Goal: Information Seeking & Learning: Understand process/instructions

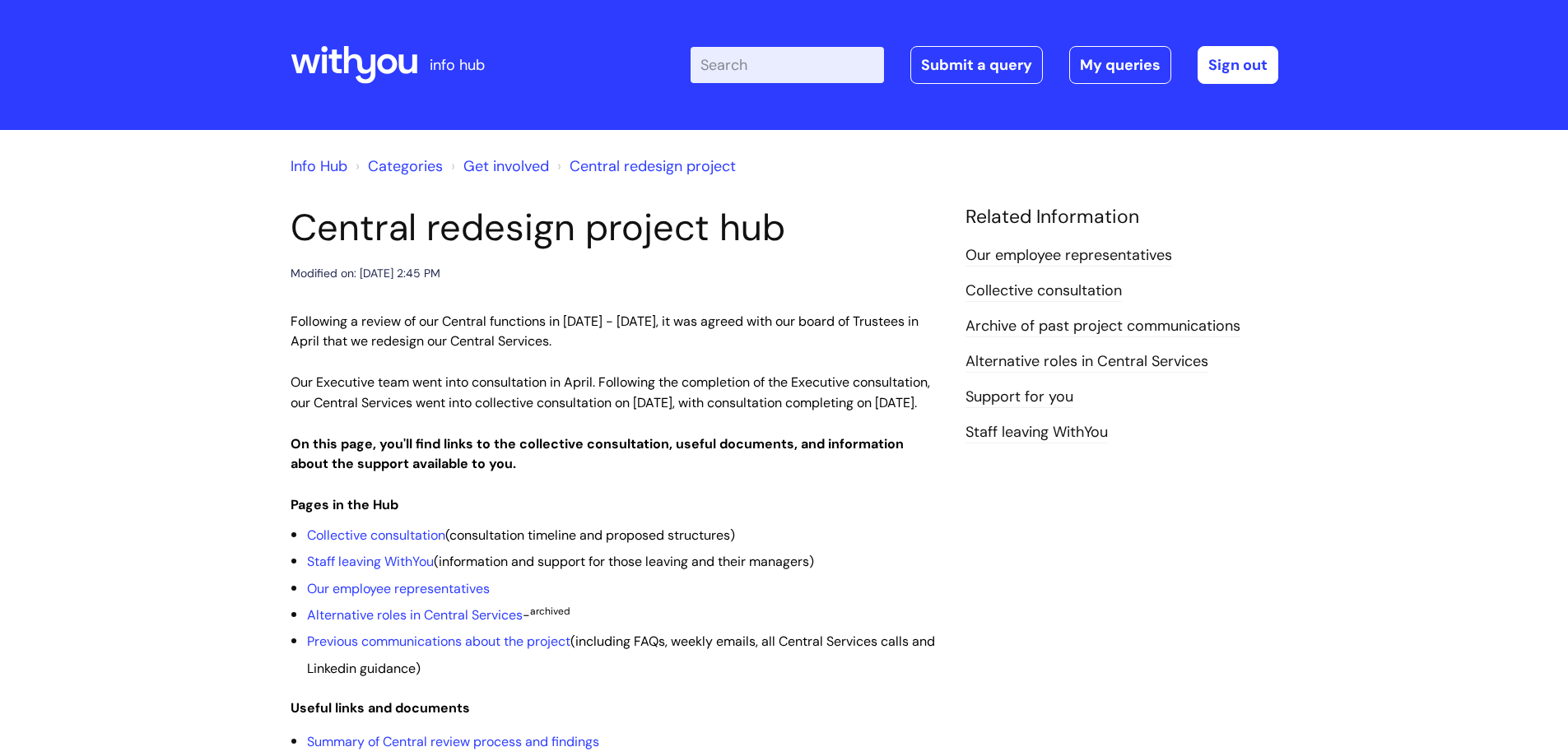
click at [809, 70] on input "Enter your search term here..." at bounding box center [788, 64] width 193 height 36
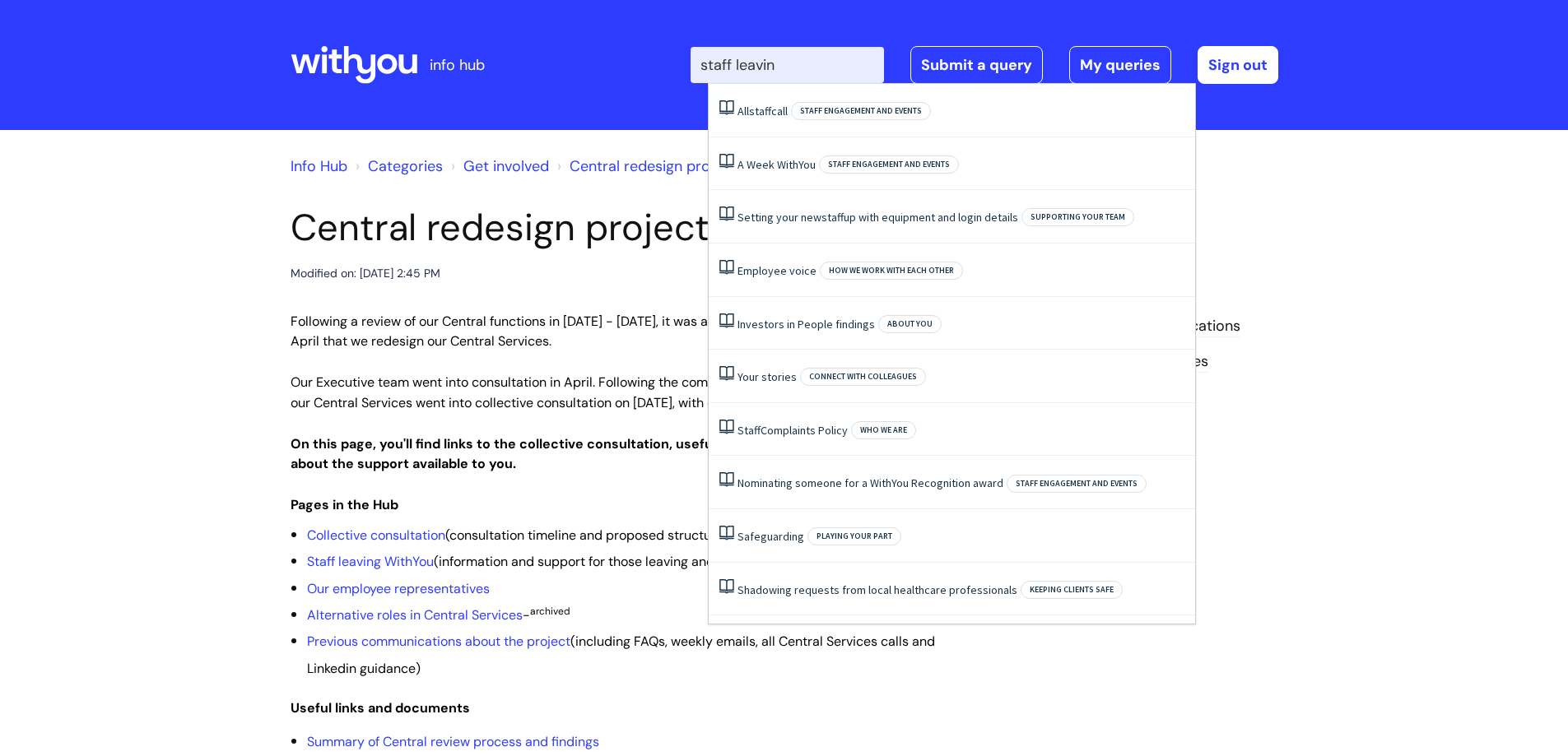
type input "staff leaving"
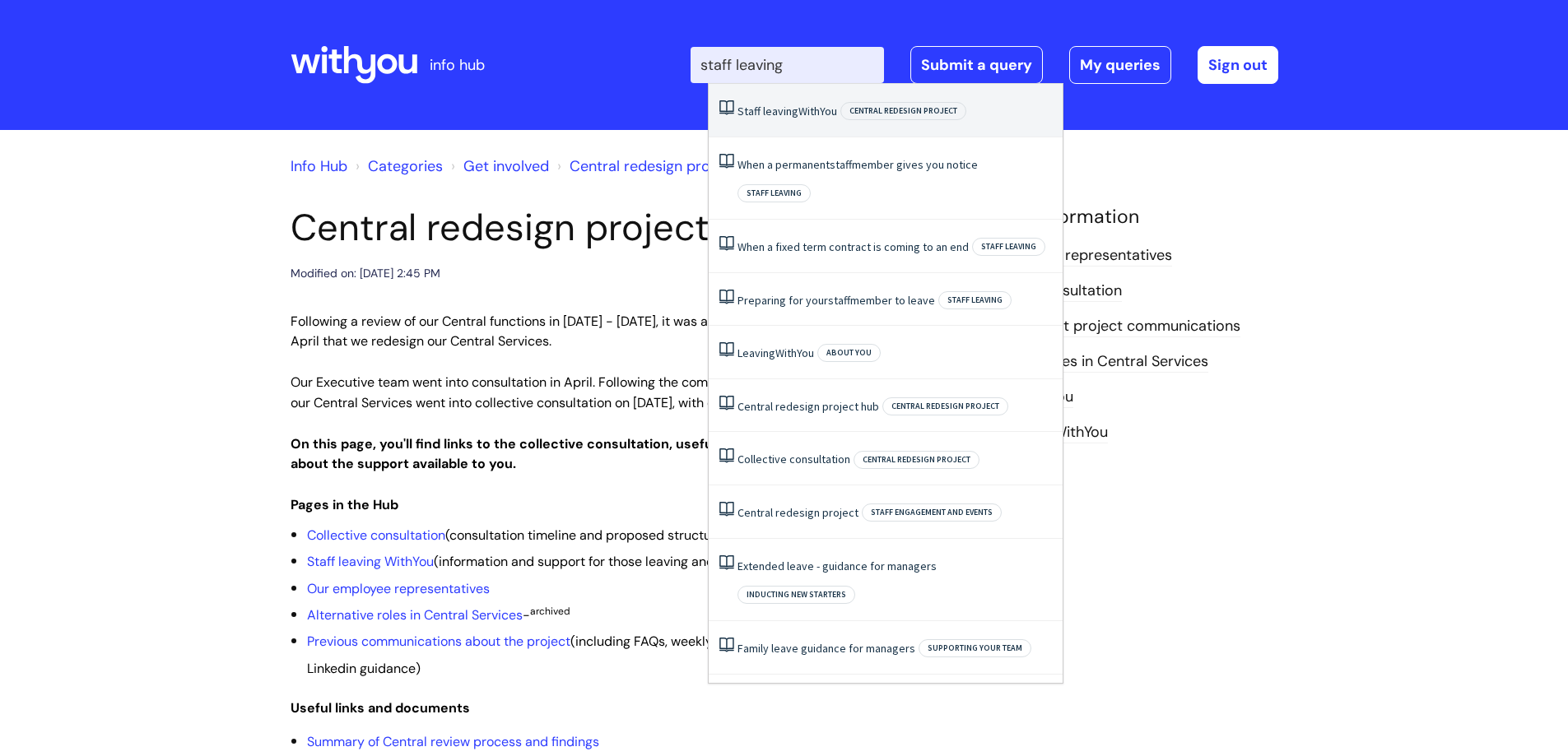
click at [803, 107] on link "Staff leaving WithYou" at bounding box center [787, 111] width 99 height 15
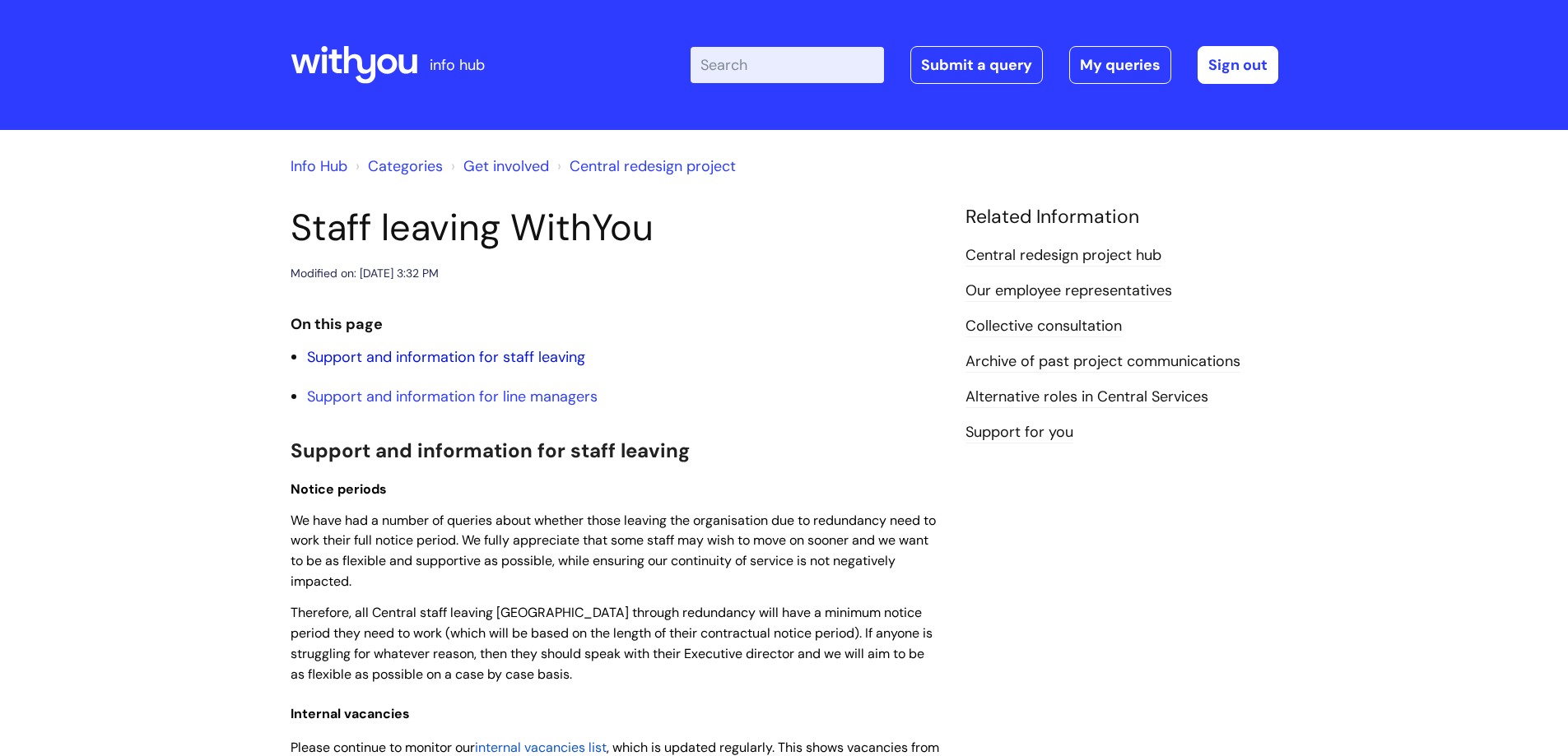
click at [456, 356] on link "Support and information for staff leaving" at bounding box center [446, 357] width 278 height 20
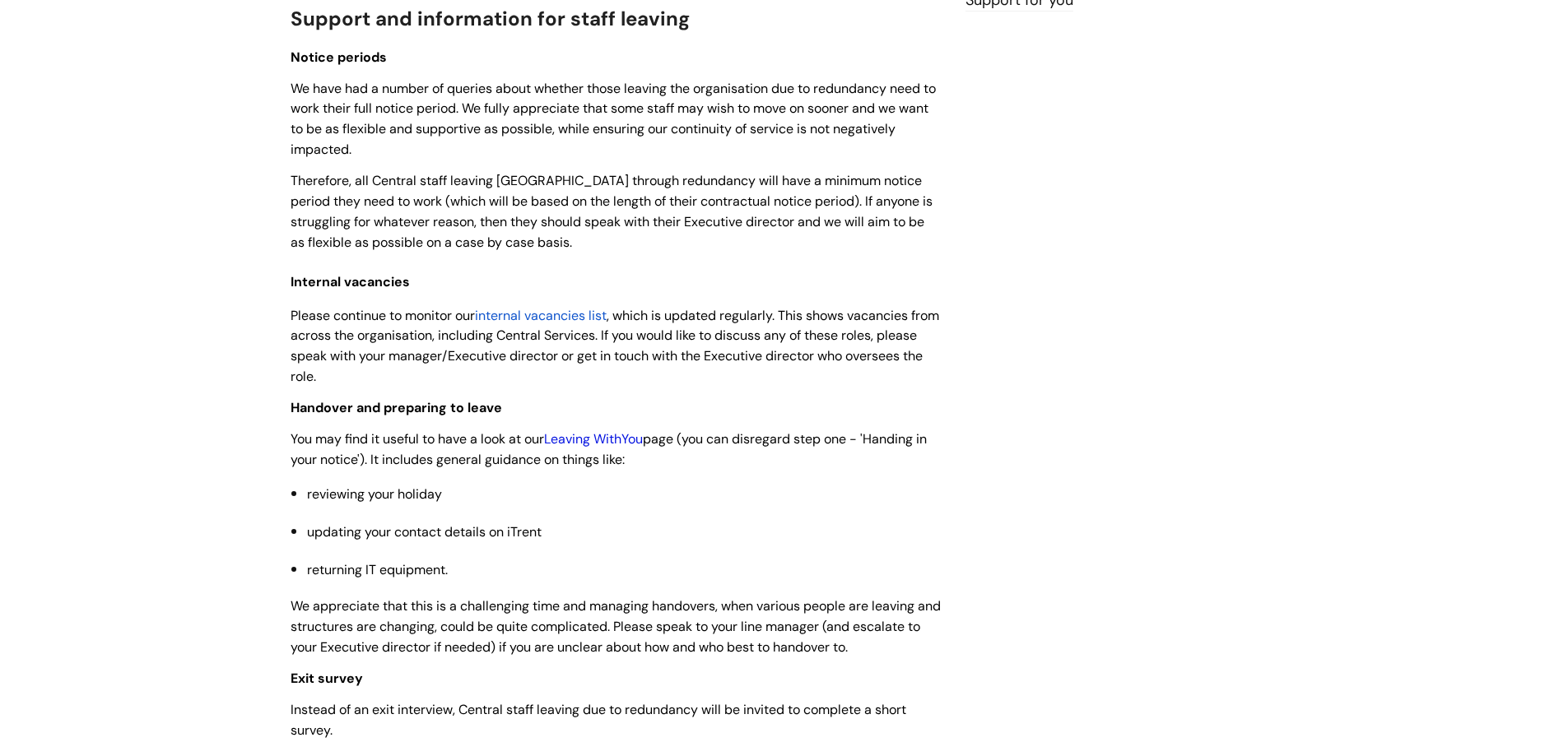
click at [614, 436] on link "Leaving WithYou" at bounding box center [593, 438] width 98 height 17
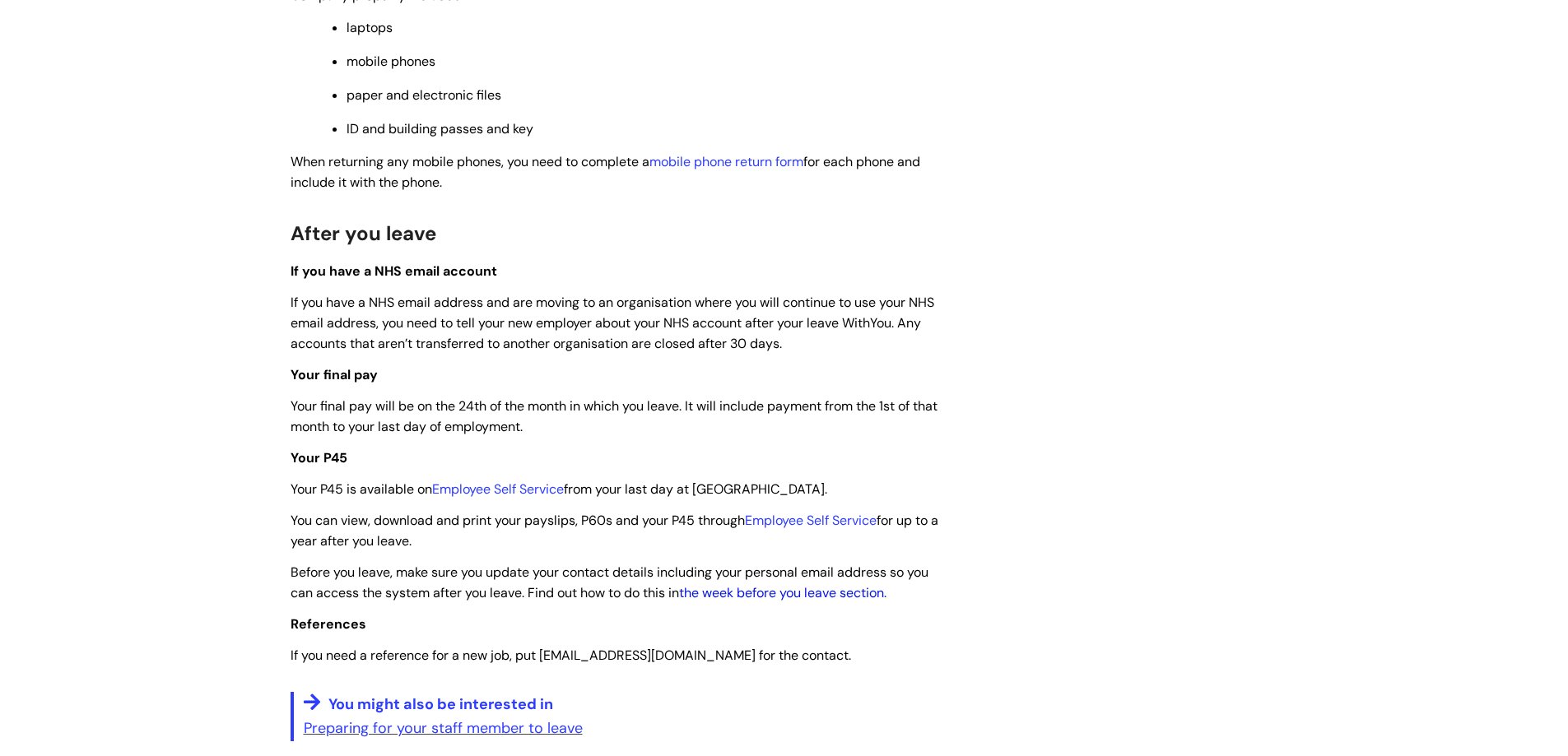
scroll to position [3699, 0]
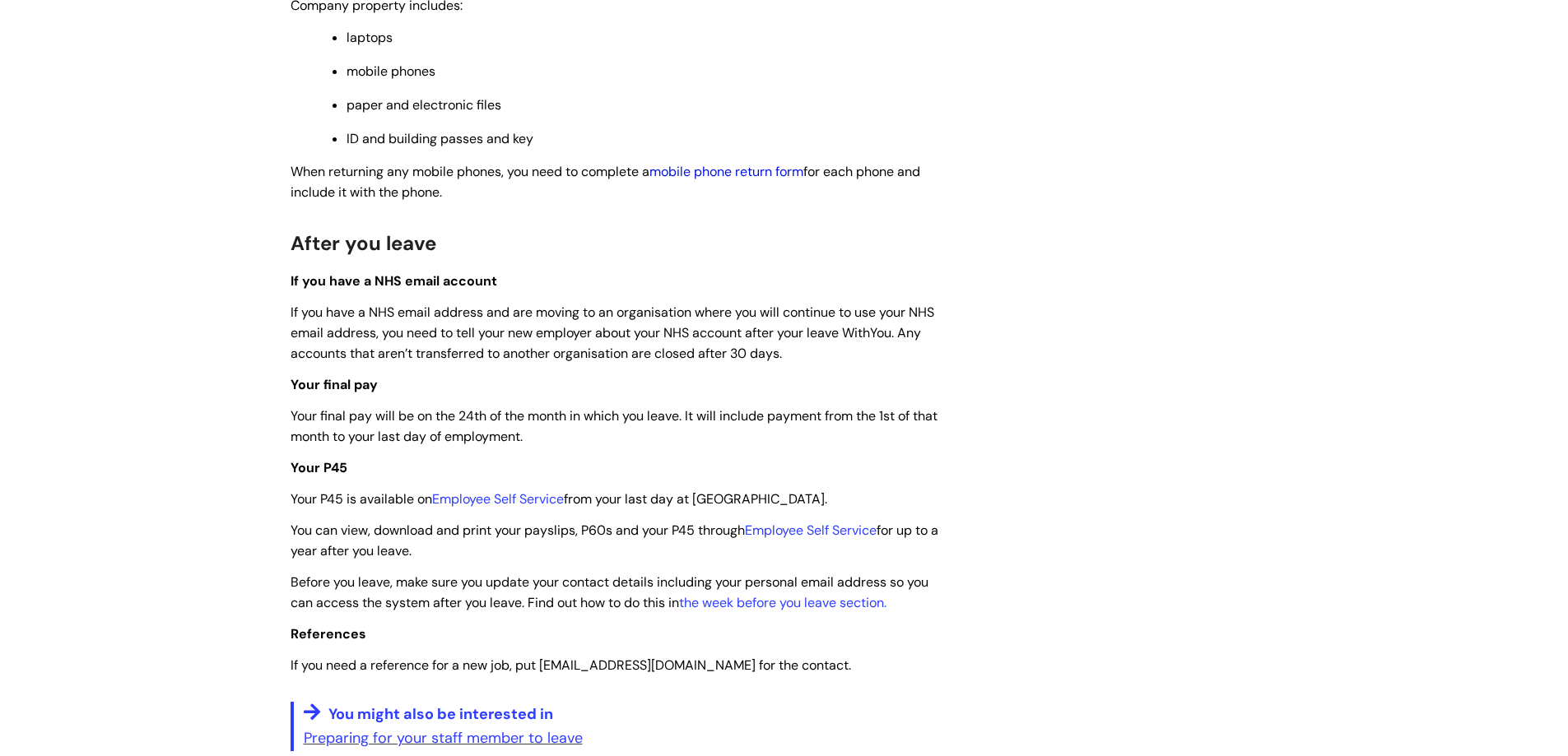
click at [736, 180] on link "mobile phone return form" at bounding box center [727, 171] width 154 height 17
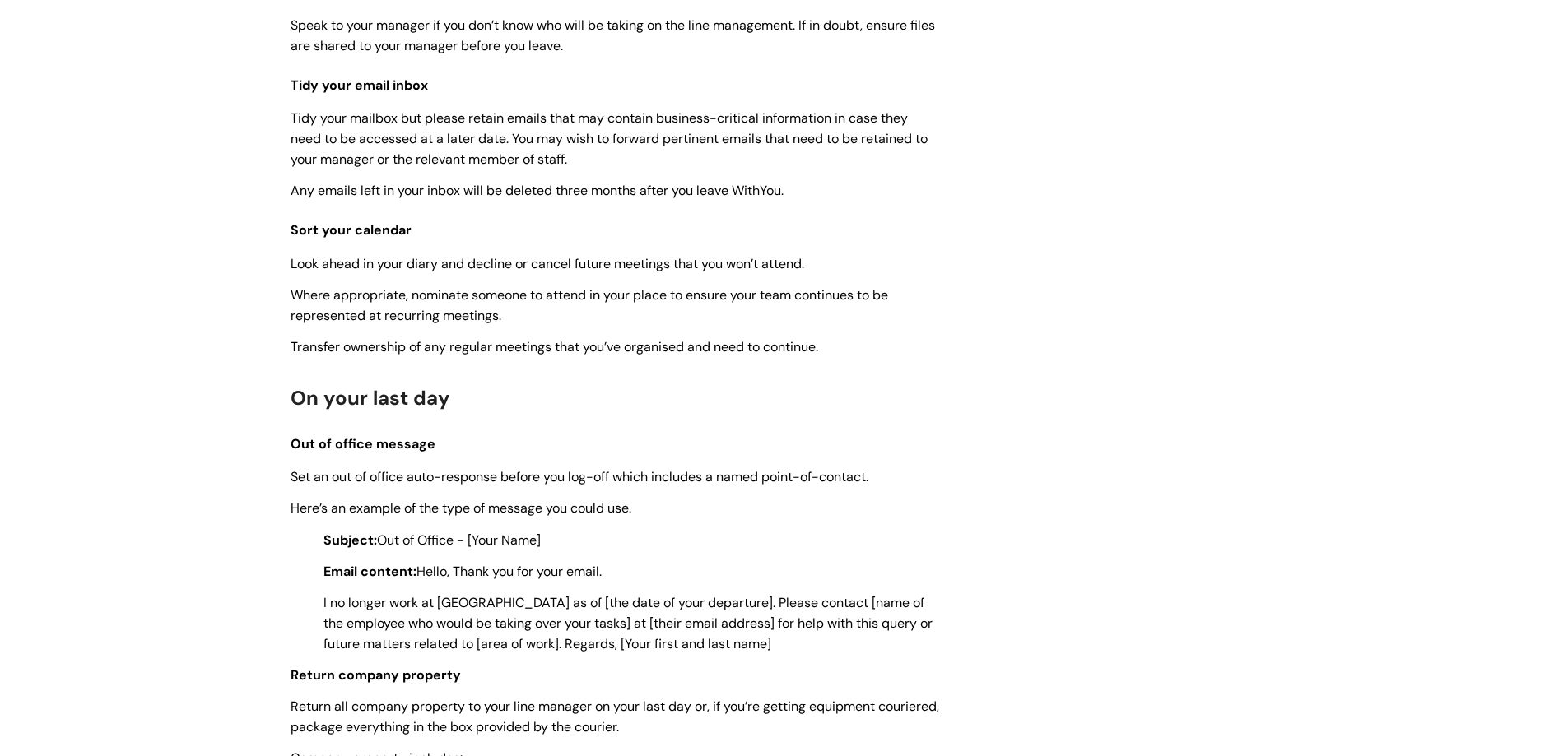
scroll to position [3125, 0]
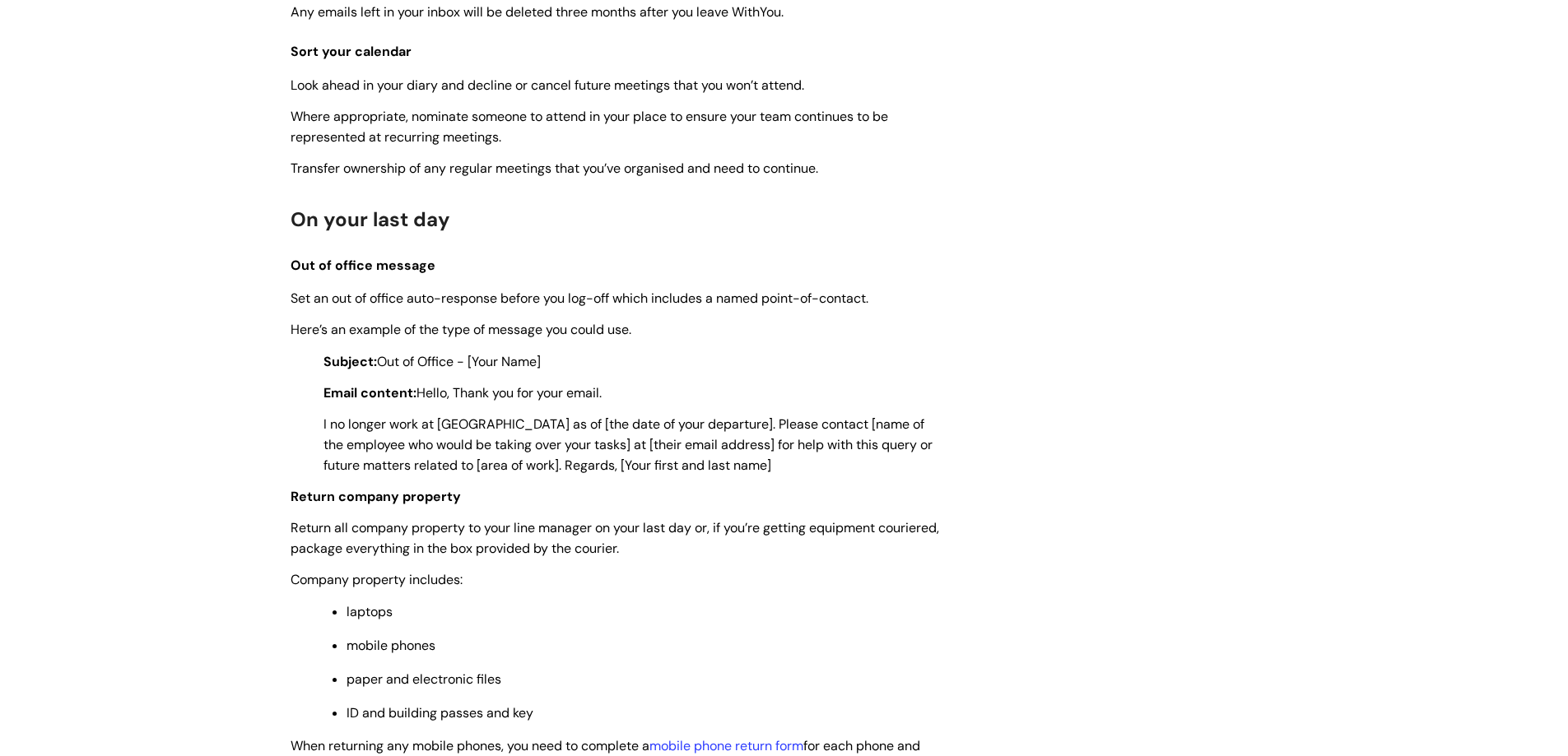
drag, startPoint x: 347, startPoint y: 316, endPoint x: 652, endPoint y: 377, distance: 311.0
click at [652, 372] on p "Subject: Out of Office - [Your Name]" at bounding box center [632, 361] width 618 height 21
click at [409, 470] on span "I no longer work at [GEOGRAPHIC_DATA] as of [the date of your departure]. Pleas…" at bounding box center [627, 444] width 609 height 58
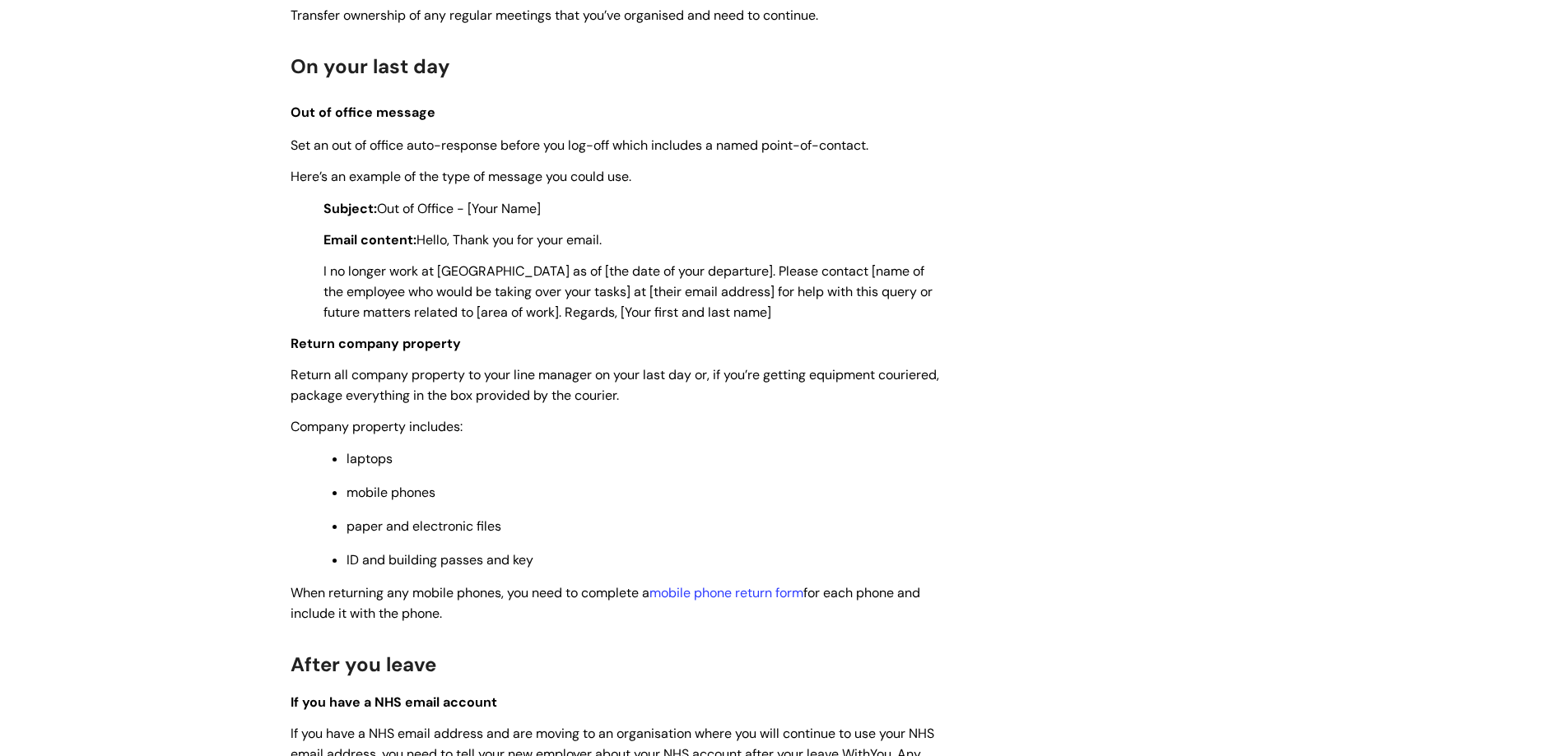
scroll to position [3290, 0]
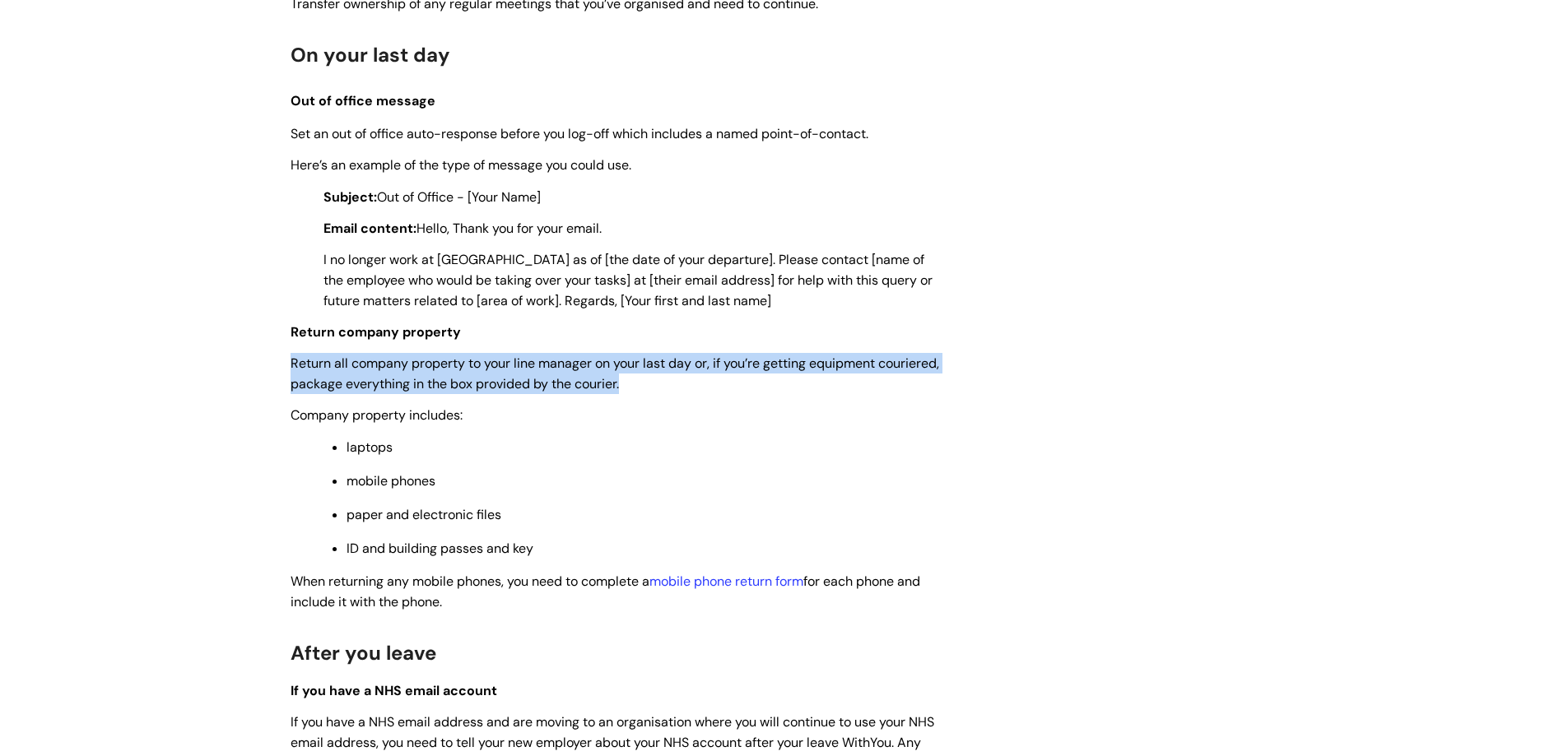
drag, startPoint x: 287, startPoint y: 386, endPoint x: 728, endPoint y: 402, distance: 441.3
click at [728, 394] on p "Return all company property to your line manager on your last day or, if you’re…" at bounding box center [616, 374] width 650 height 41
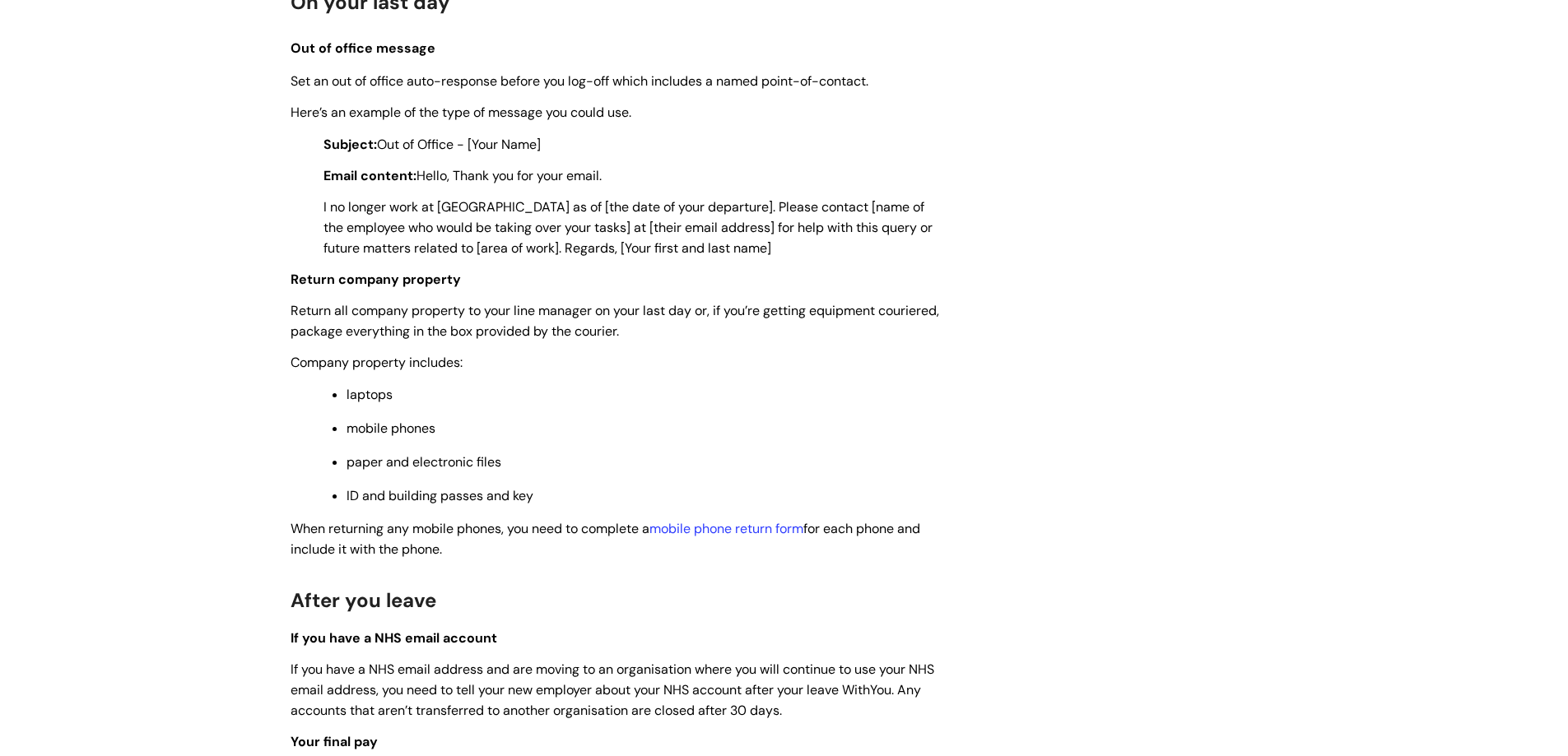
scroll to position [3454, 0]
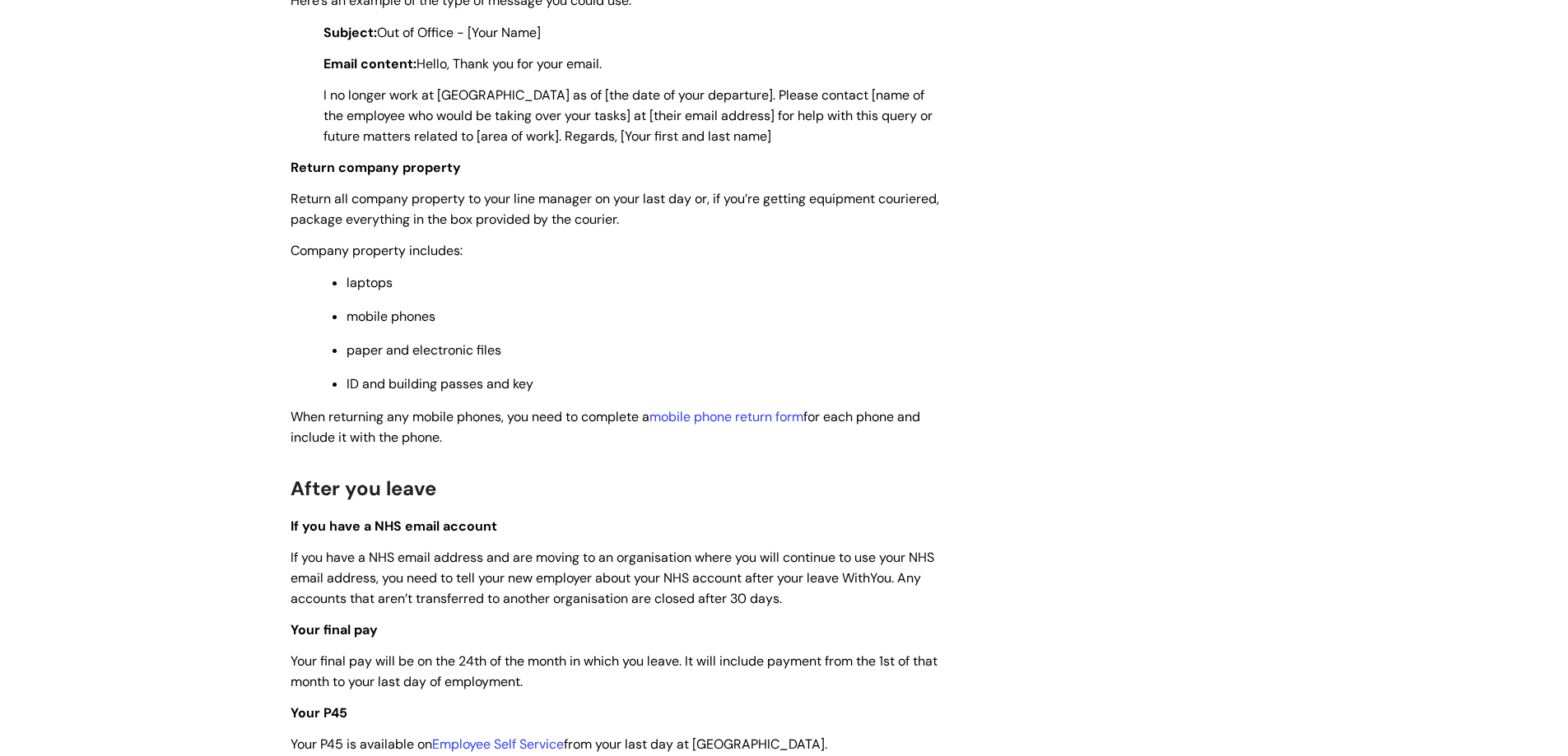
drag, startPoint x: 486, startPoint y: 438, endPoint x: 507, endPoint y: 459, distance: 29.7
click at [507, 447] on p "When returning any mobile phones, you need to complete a mobile phone return fo…" at bounding box center [616, 427] width 650 height 41
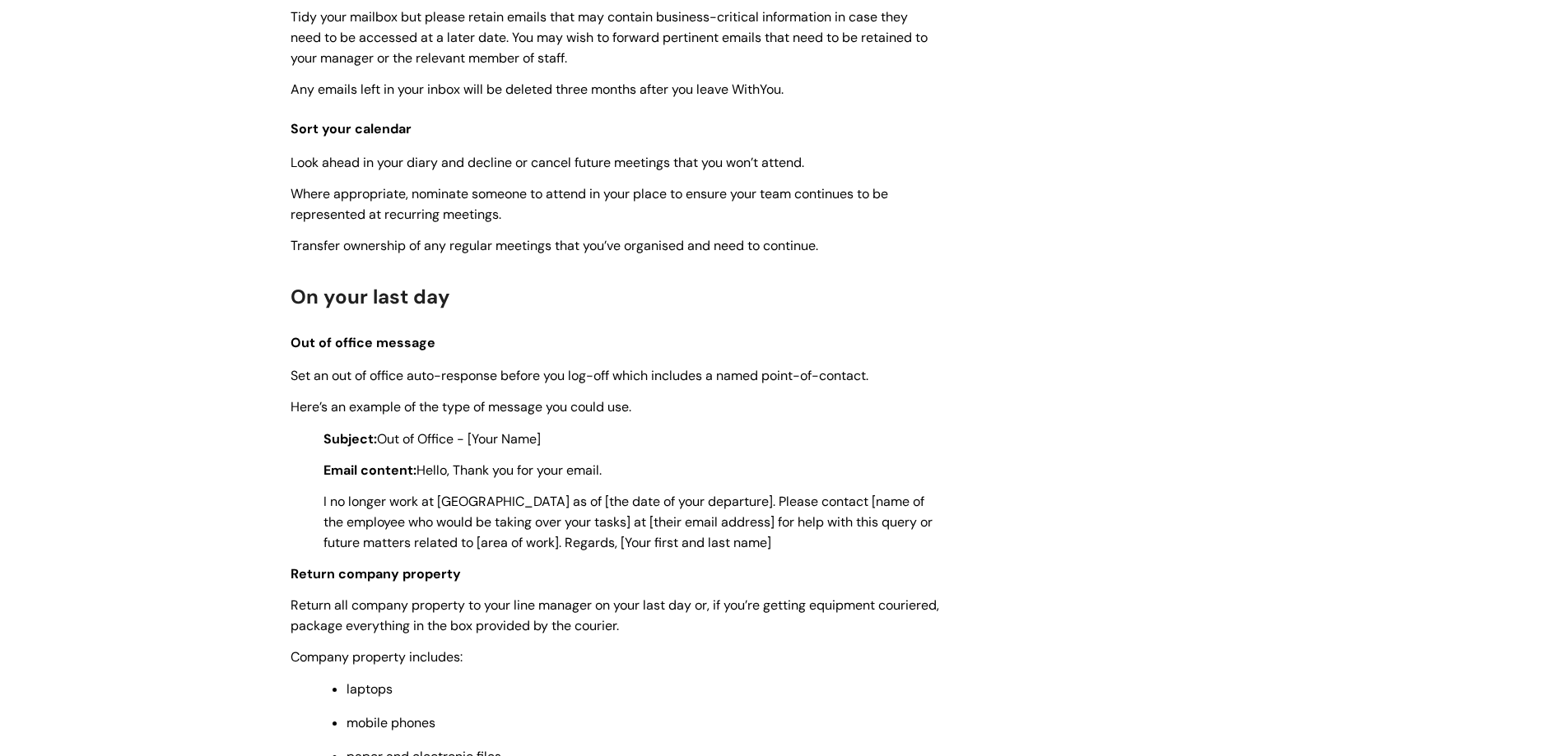
scroll to position [3207, 0]
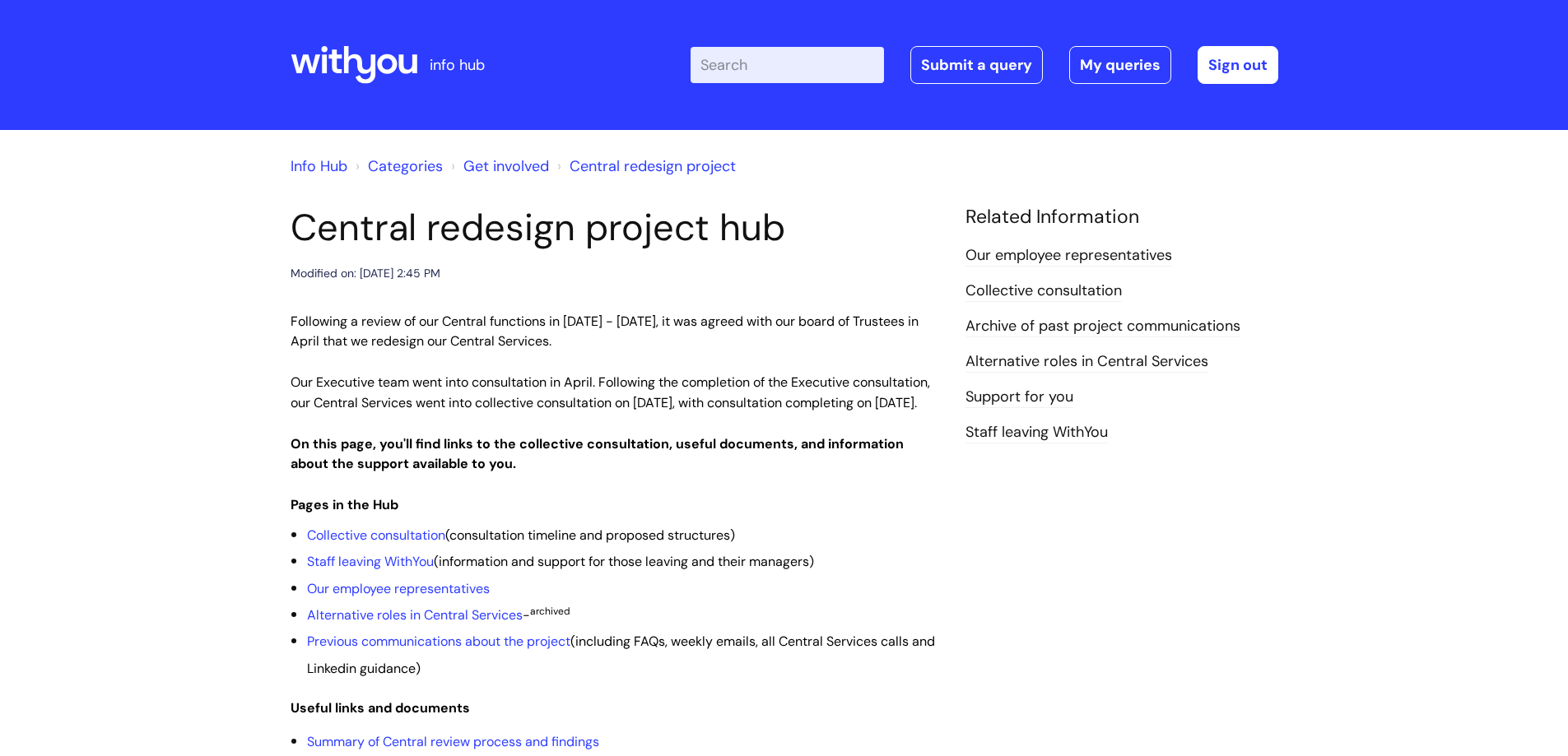
click at [797, 73] on input "Enter your search term here..." at bounding box center [788, 64] width 193 height 36
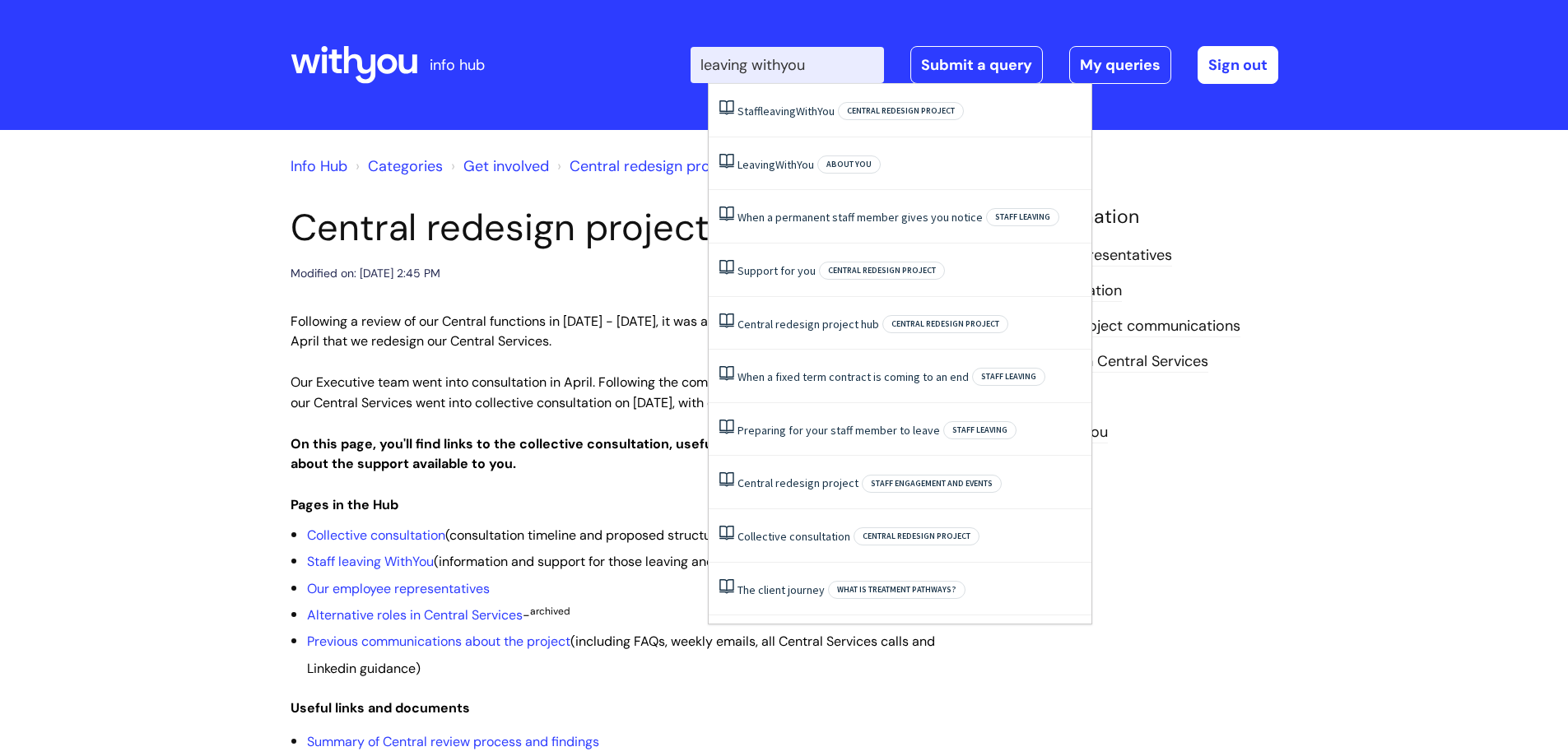
type input "leaving withyou"
click button "Search" at bounding box center [0, 0] width 0 height 0
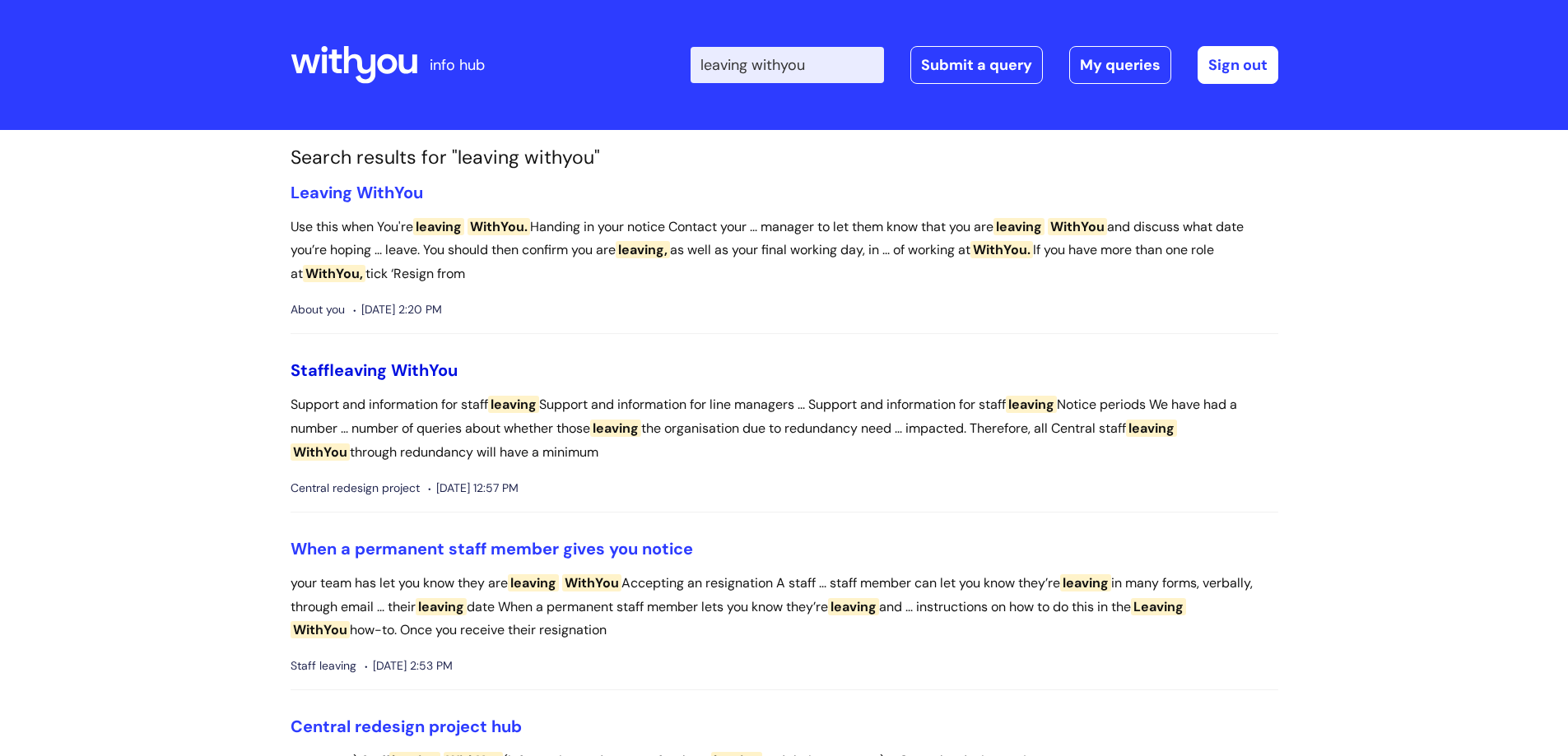
click at [401, 373] on span "WithYou" at bounding box center [424, 370] width 66 height 21
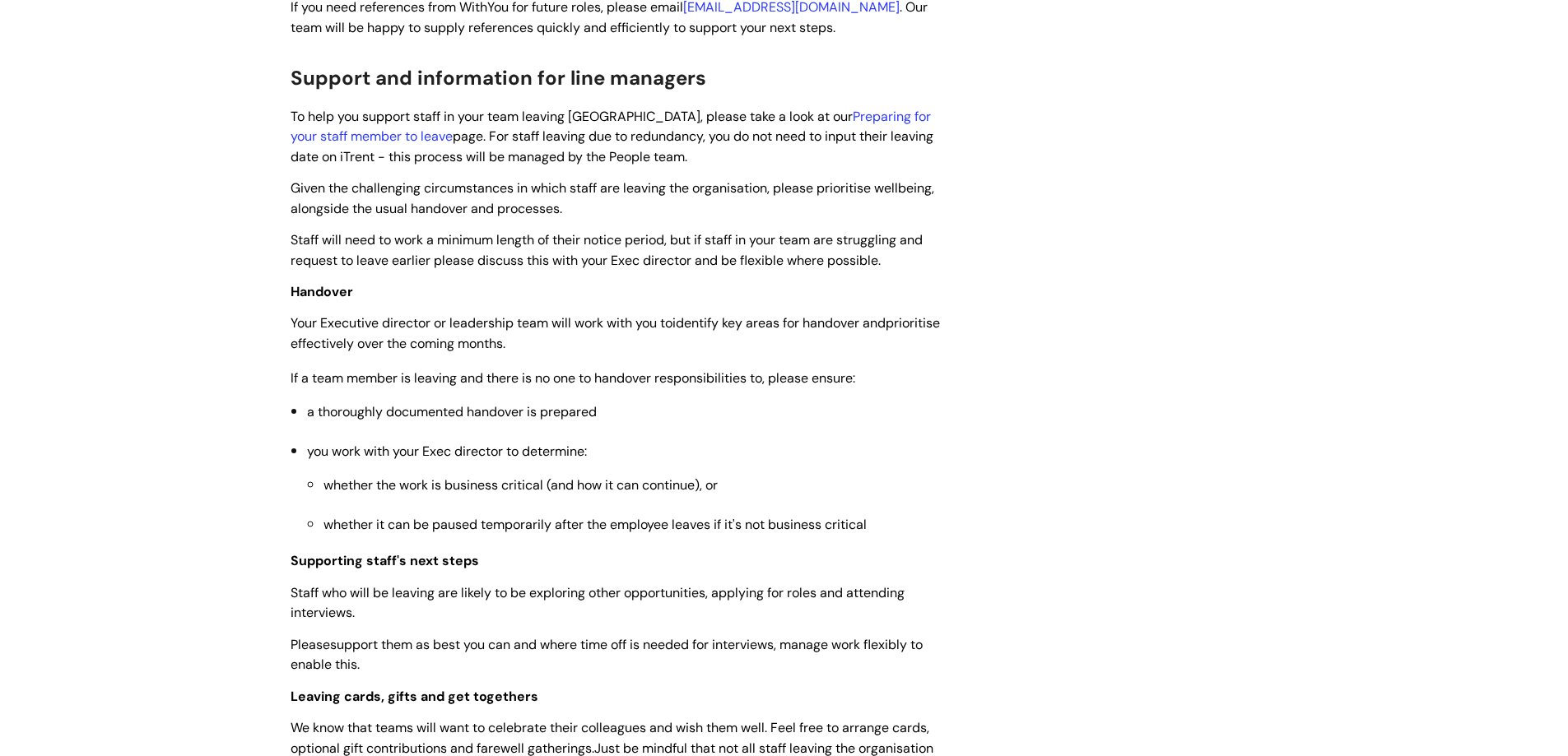
scroll to position [1374, 0]
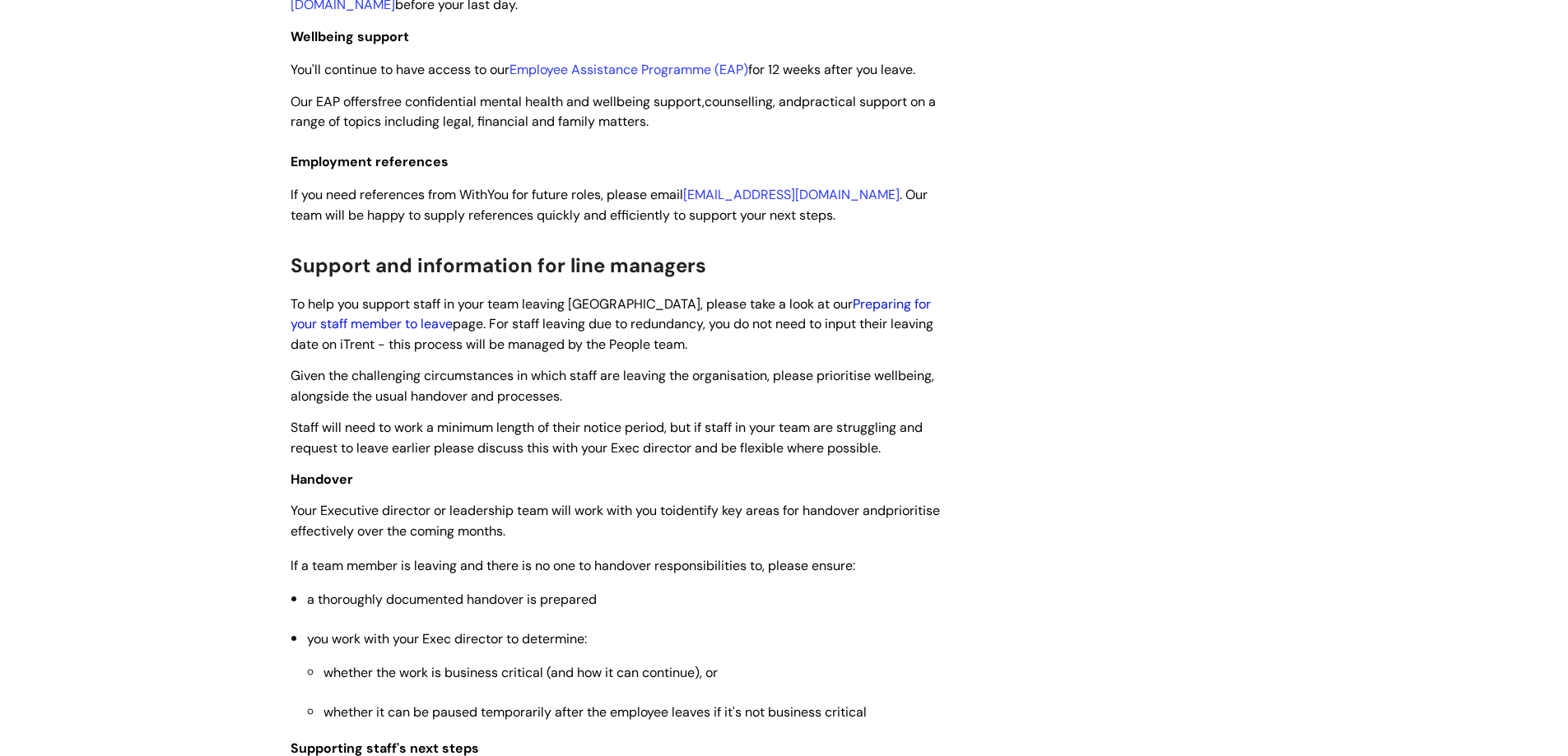
click at [858, 302] on link "Preparing for your staff member to leave" at bounding box center [610, 314] width 640 height 38
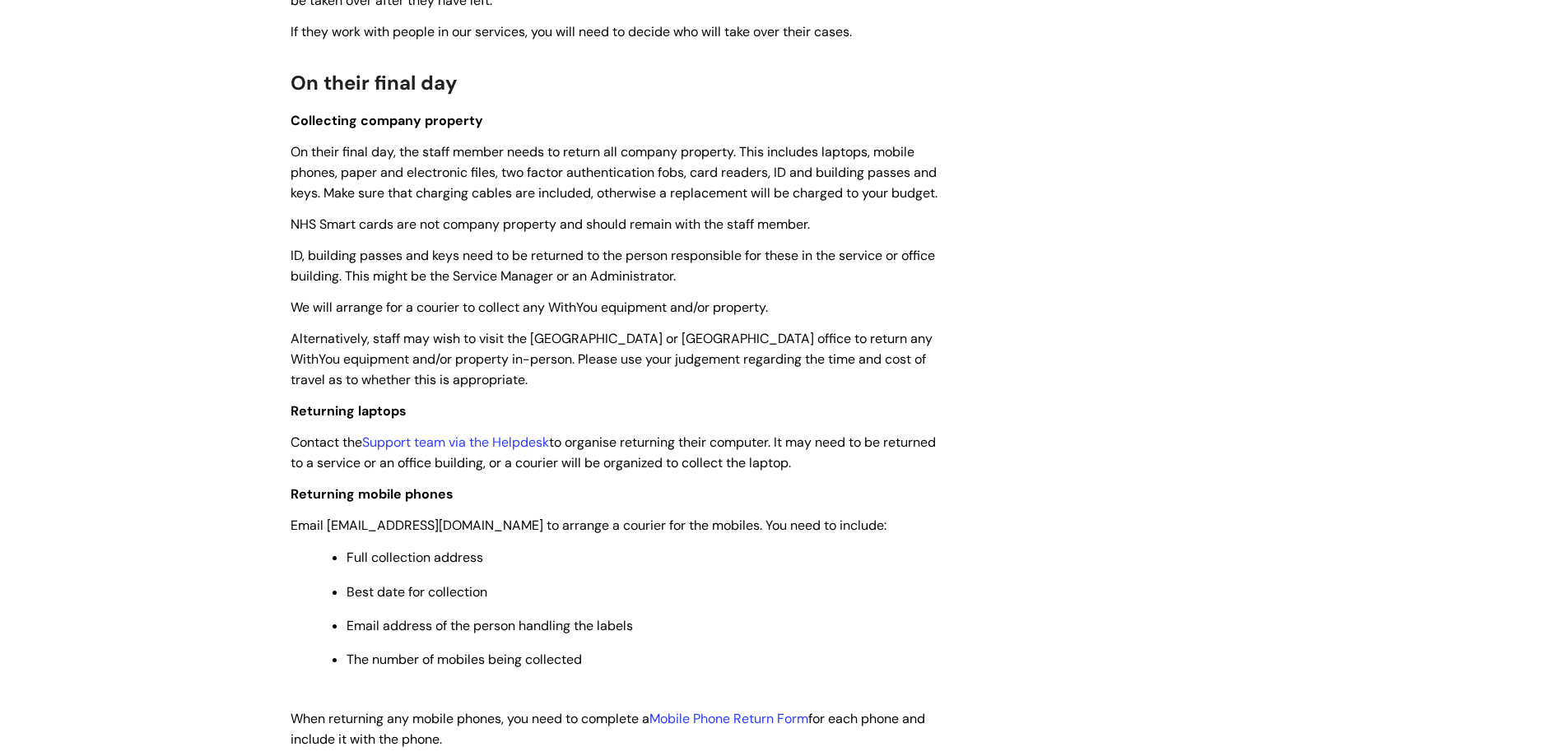
scroll to position [1645, 0]
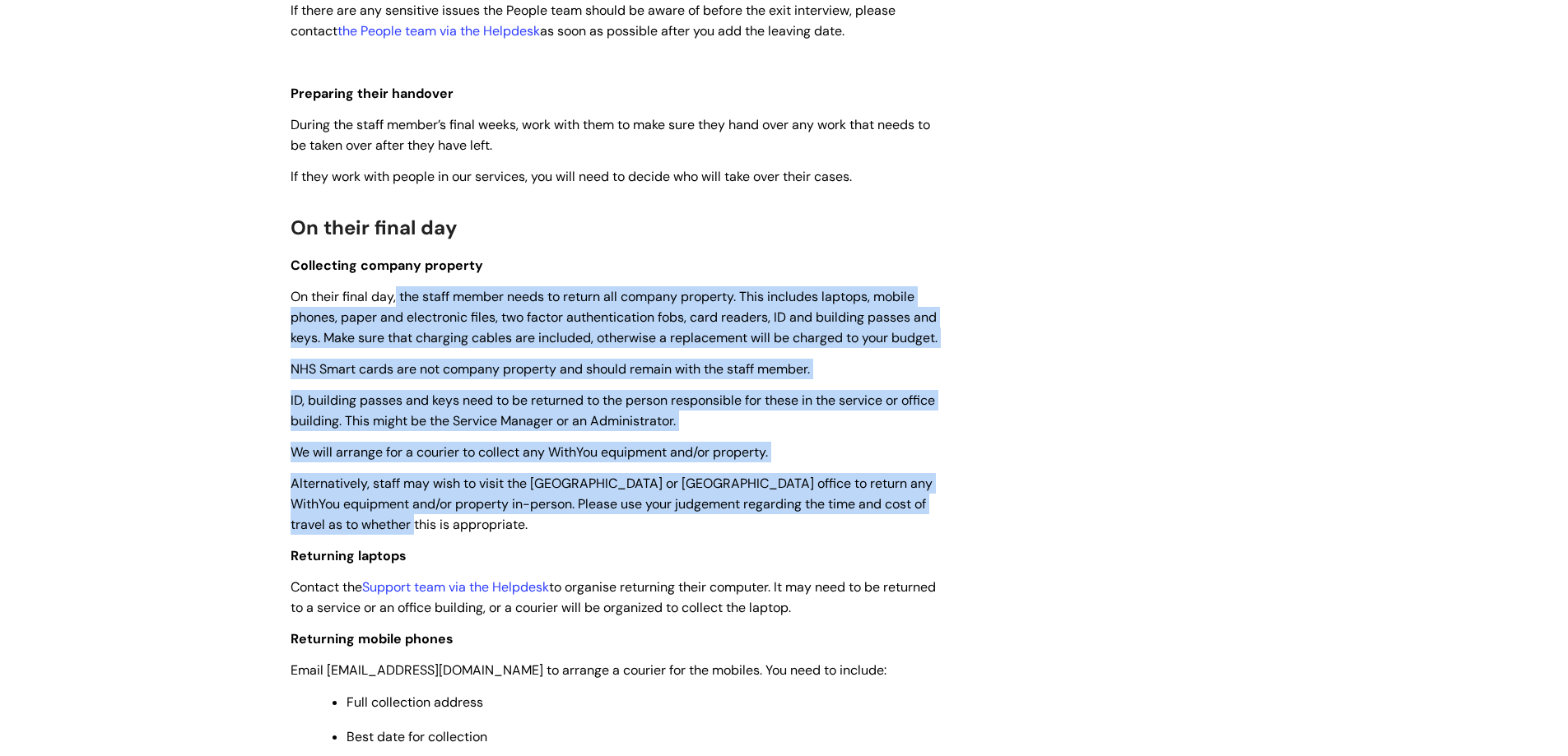
drag, startPoint x: 718, startPoint y: 314, endPoint x: 683, endPoint y: 542, distance: 230.7
click at [682, 534] on p "Alternatively, staff may wish to visit the [GEOGRAPHIC_DATA] or [GEOGRAPHIC_DAT…" at bounding box center [616, 504] width 650 height 61
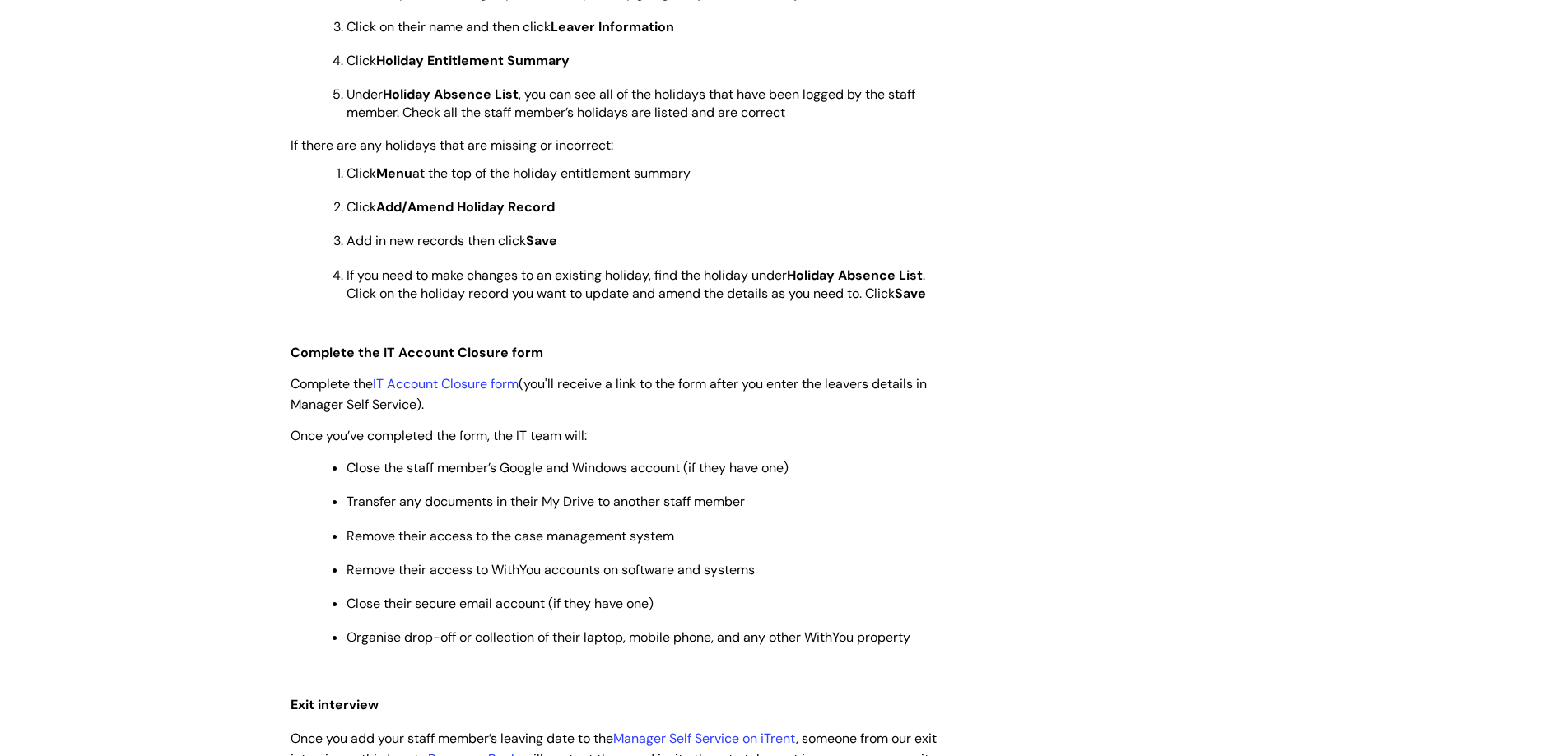
scroll to position [905, 0]
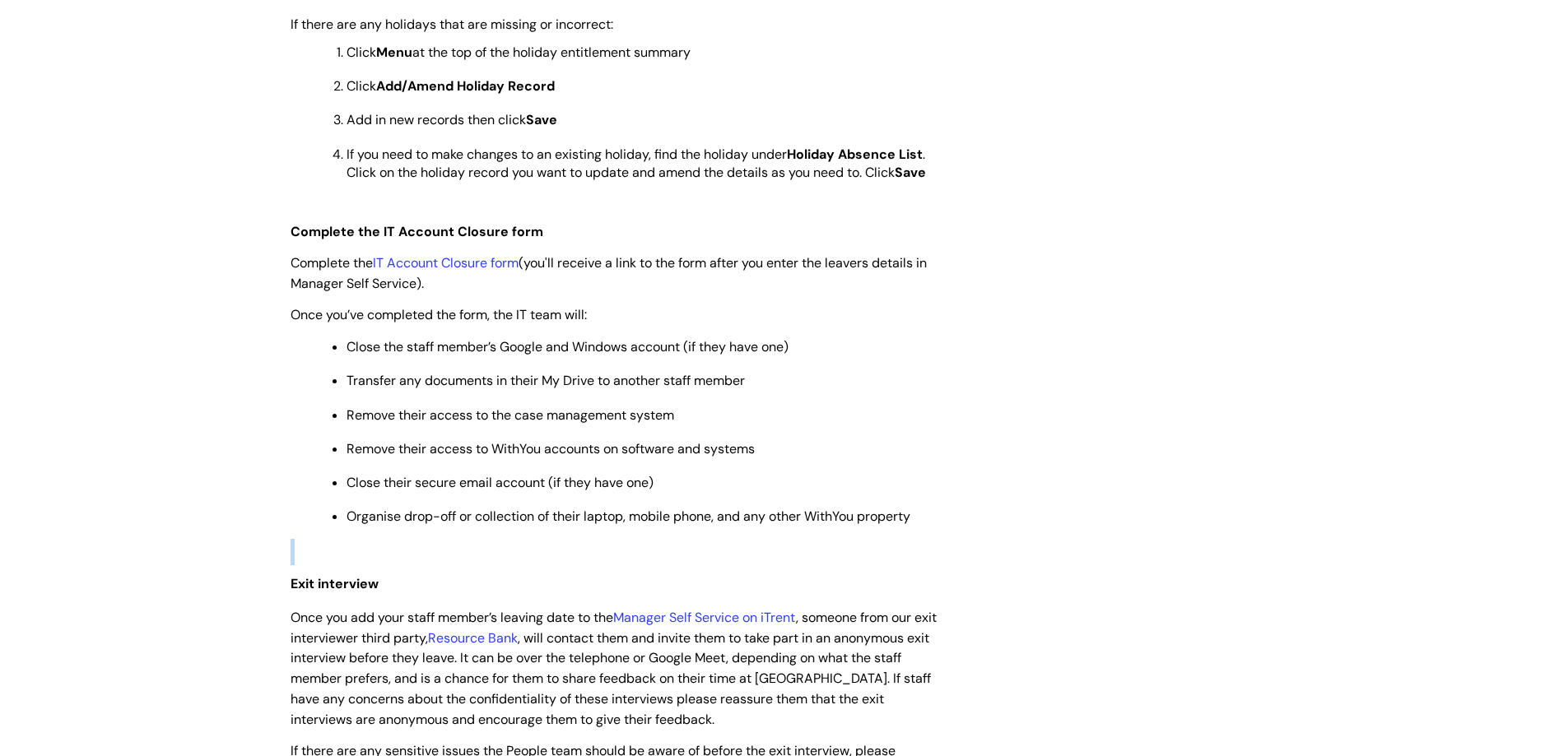
drag, startPoint x: 923, startPoint y: 525, endPoint x: 372, endPoint y: 526, distance: 551.0
click at [372, 526] on div "Use this if You’re a manager and have followed the steps in When a staff member…" at bounding box center [616, 731] width 650 height 2561
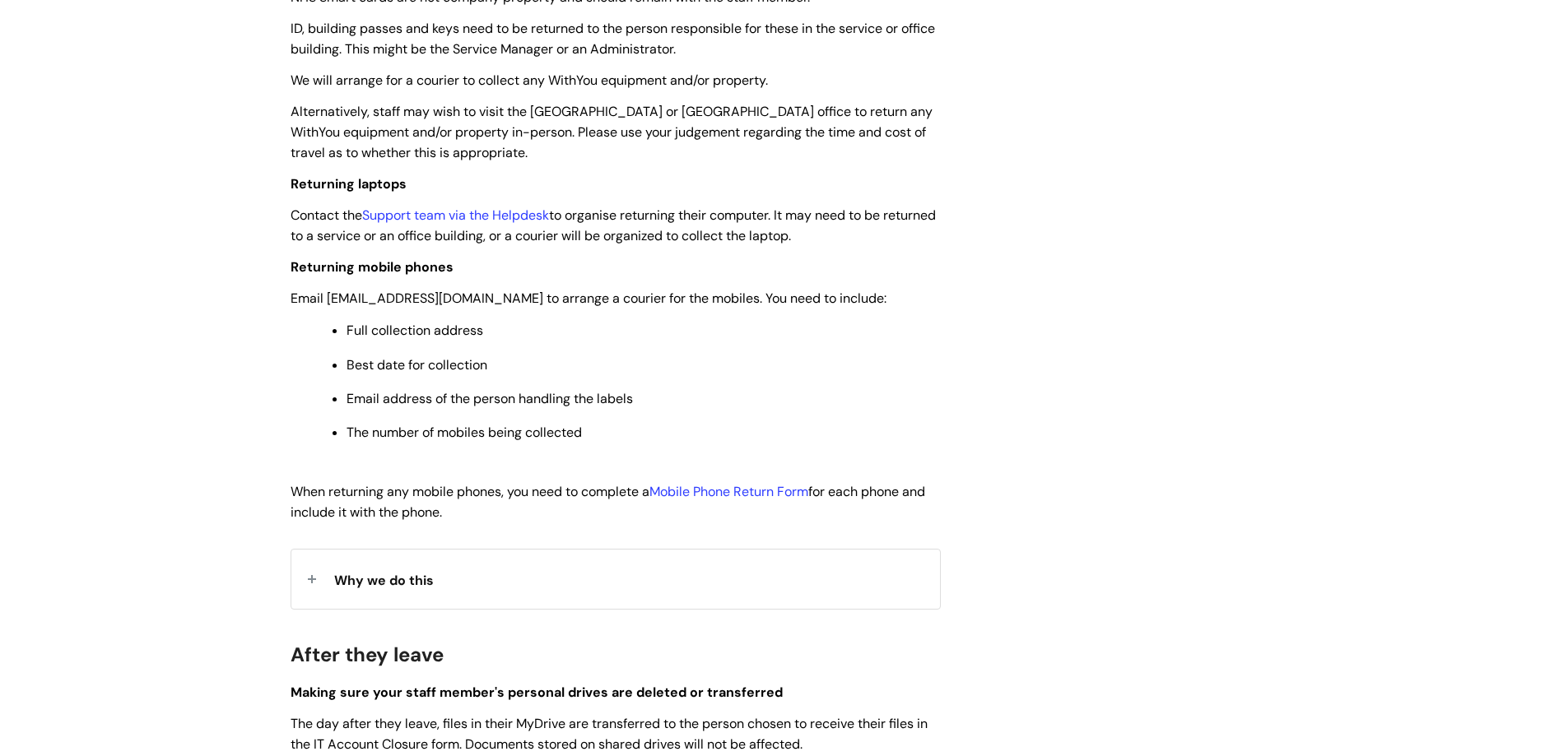
scroll to position [2057, 0]
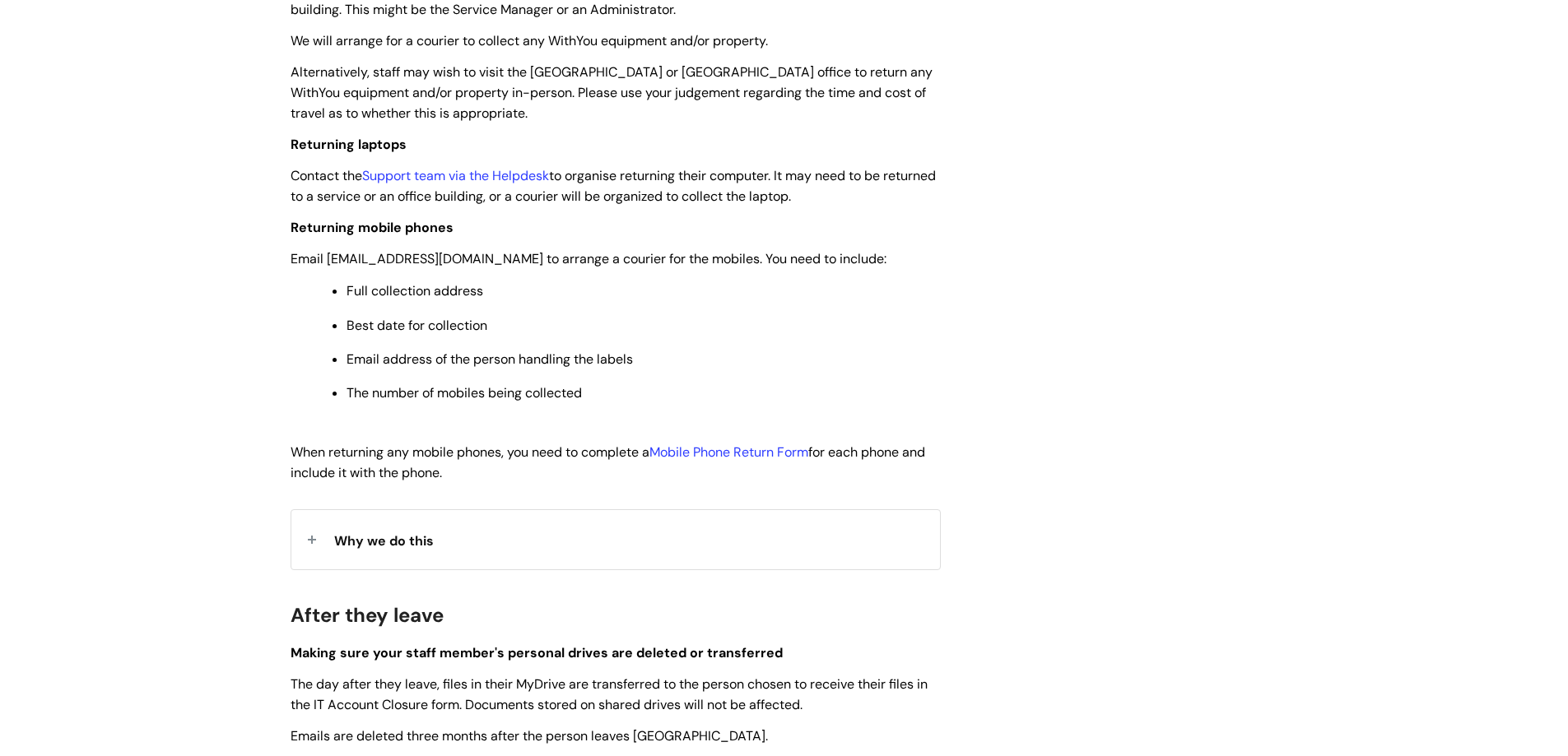
click at [371, 568] on div "Why we do this" at bounding box center [616, 539] width 649 height 58
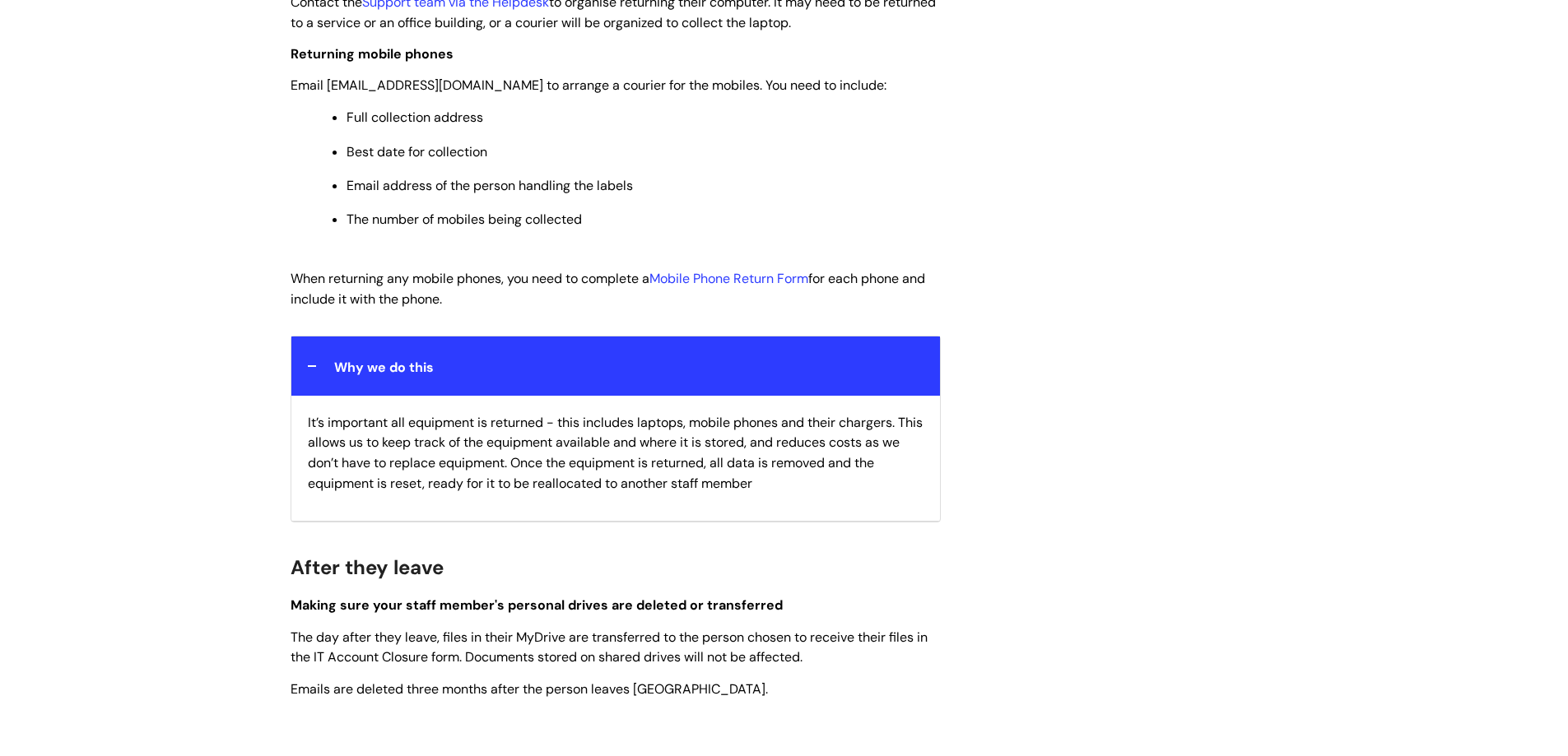
scroll to position [2304, 0]
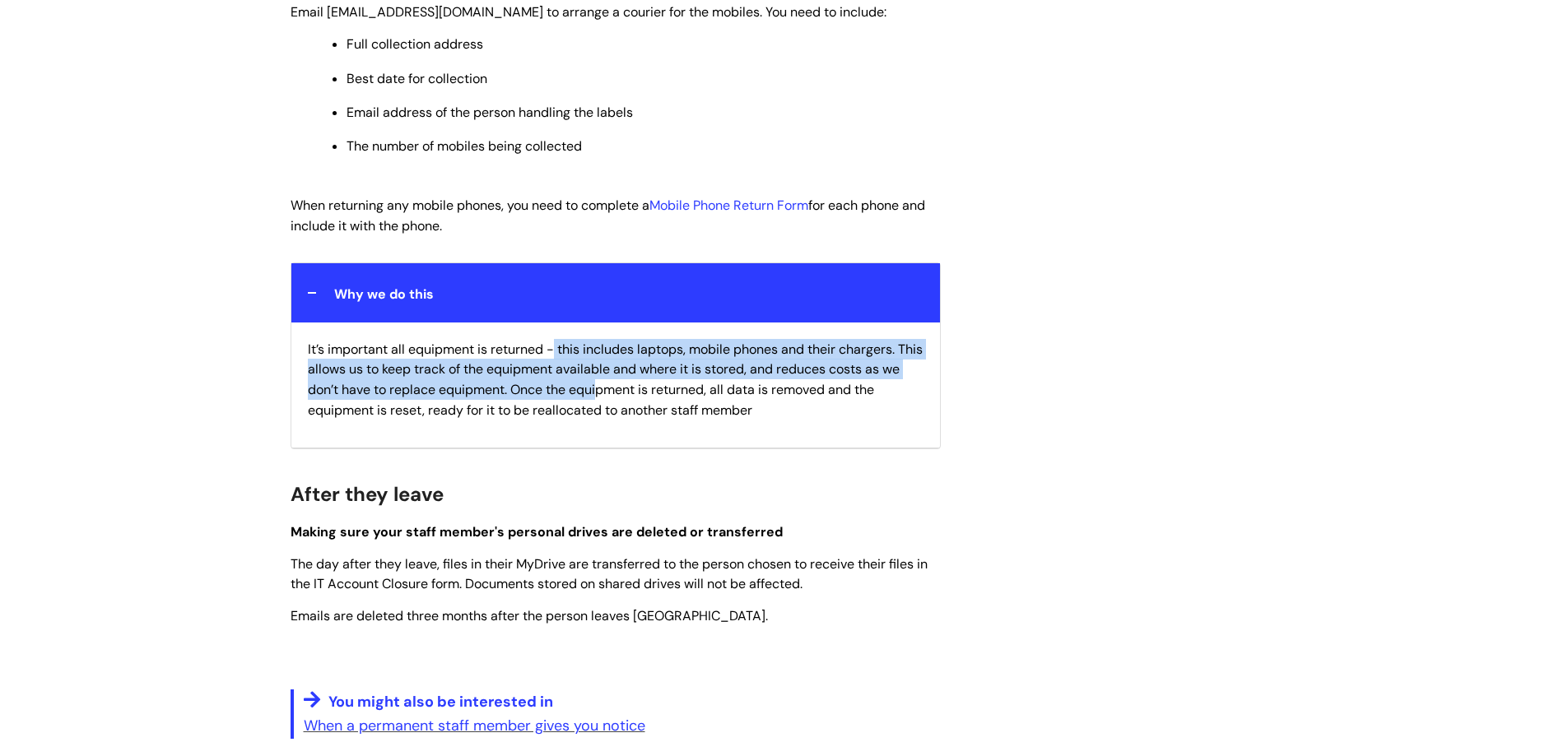
drag, startPoint x: 556, startPoint y: 370, endPoint x: 619, endPoint y: 408, distance: 73.6
click at [619, 408] on span "It’s important all equipment is returned - this includes laptops, mobile phones…" at bounding box center [615, 379] width 615 height 78
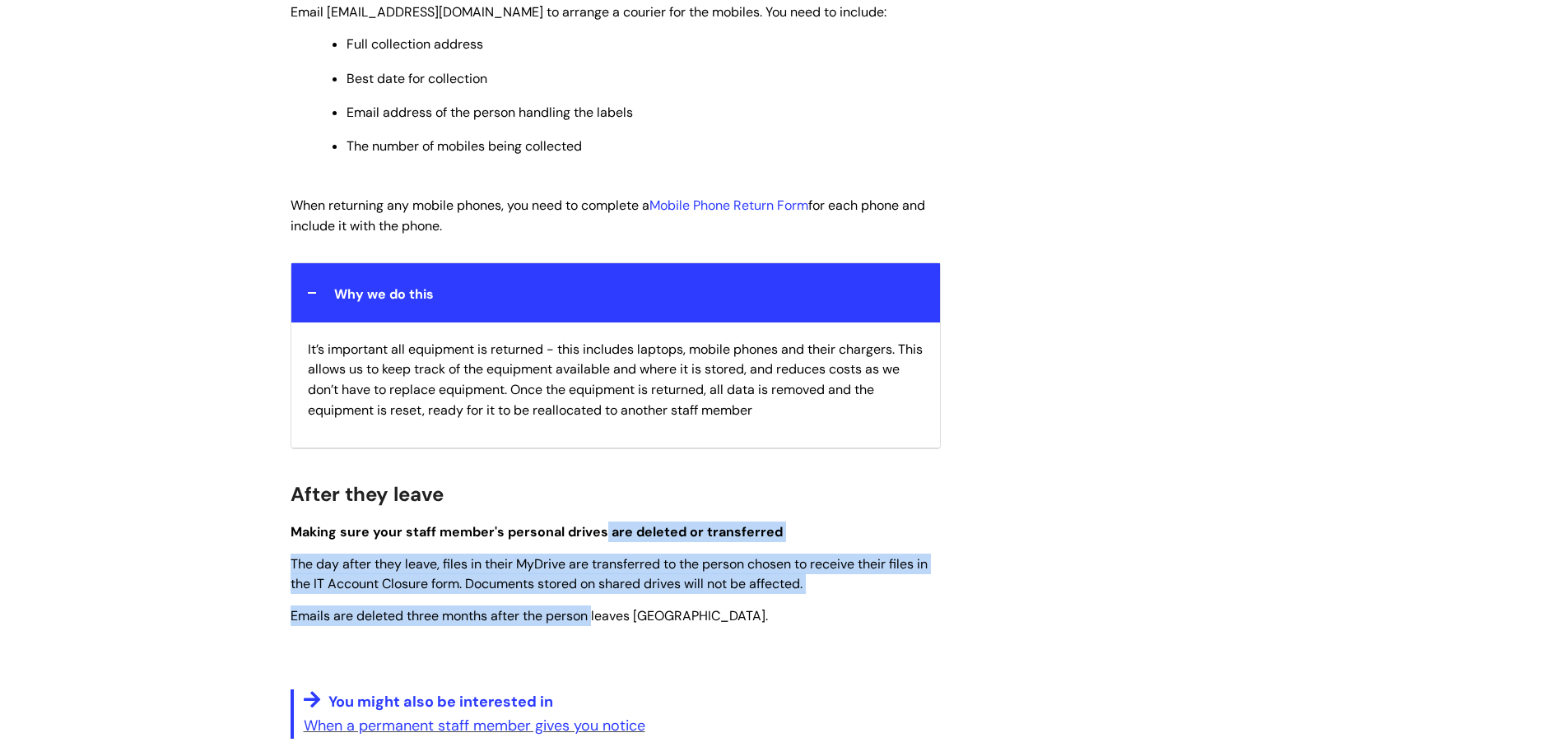
drag, startPoint x: 603, startPoint y: 555, endPoint x: 593, endPoint y: 616, distance: 61.8
